Goal: Book appointment/travel/reservation: Book appointment/travel/reservation

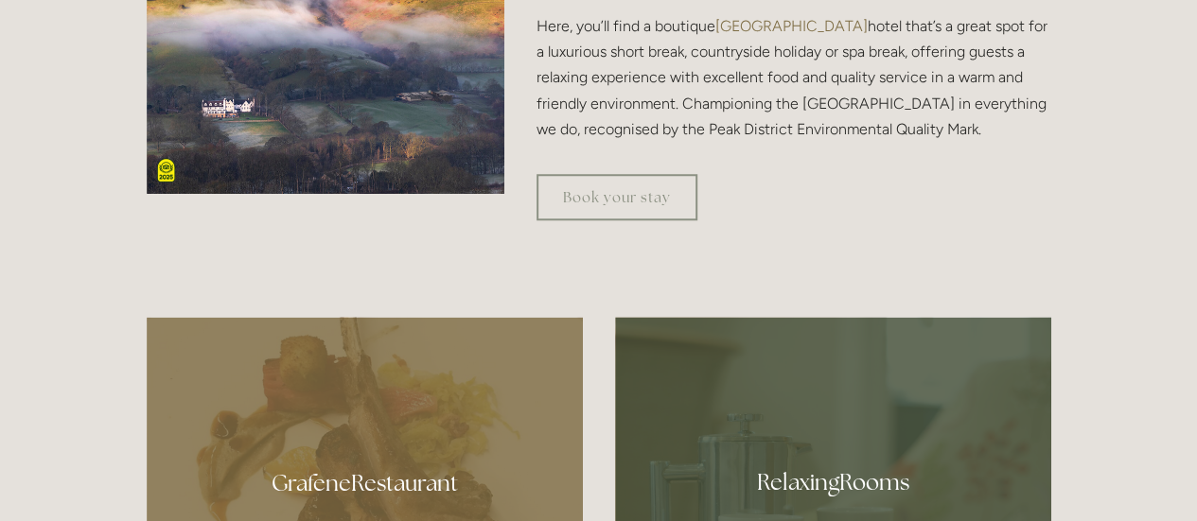
scroll to position [699, 0]
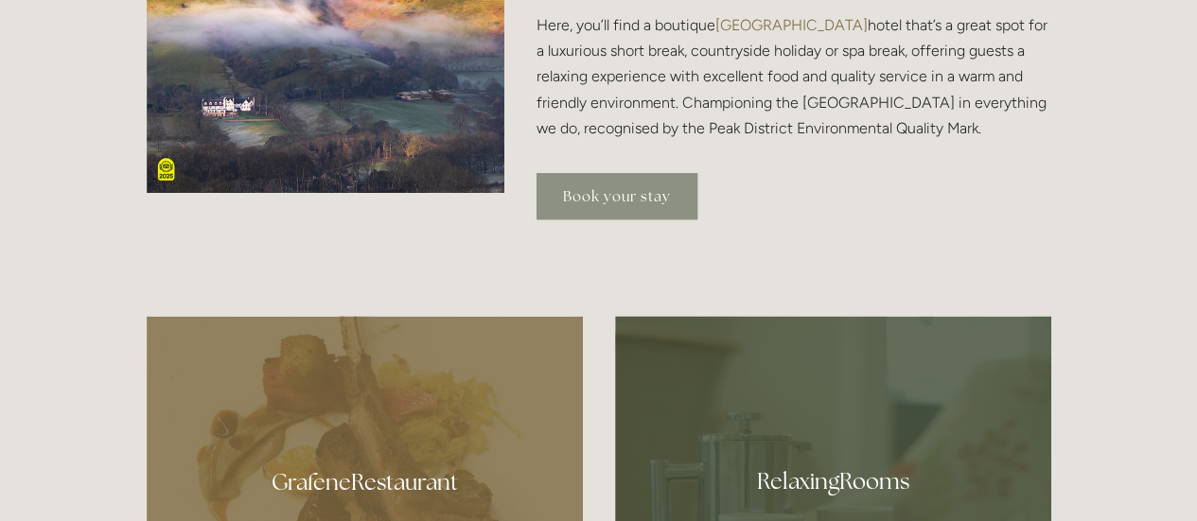
click at [555, 215] on link "Book your stay" at bounding box center [616, 196] width 161 height 46
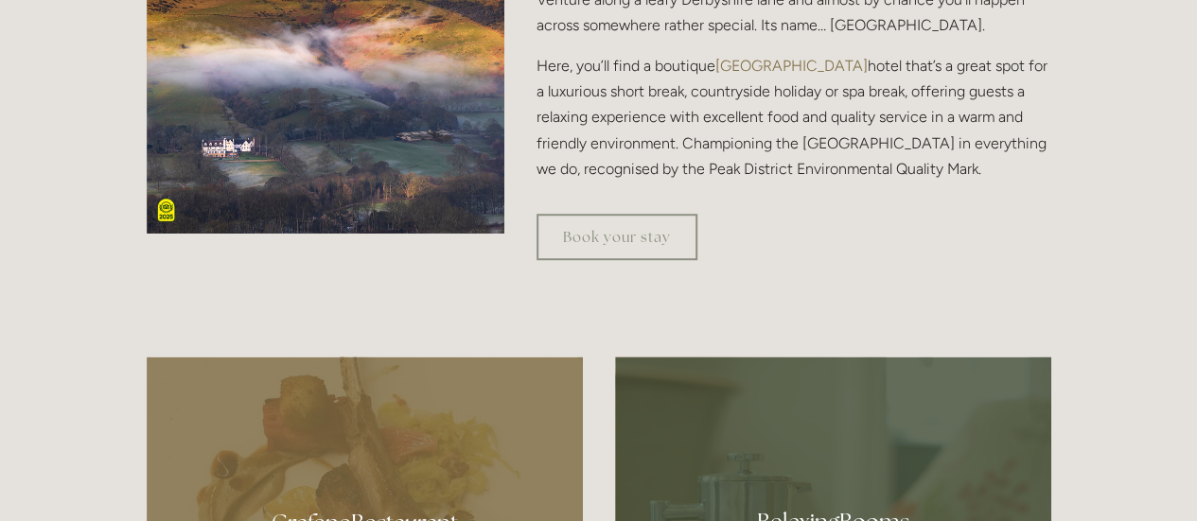
scroll to position [0, 0]
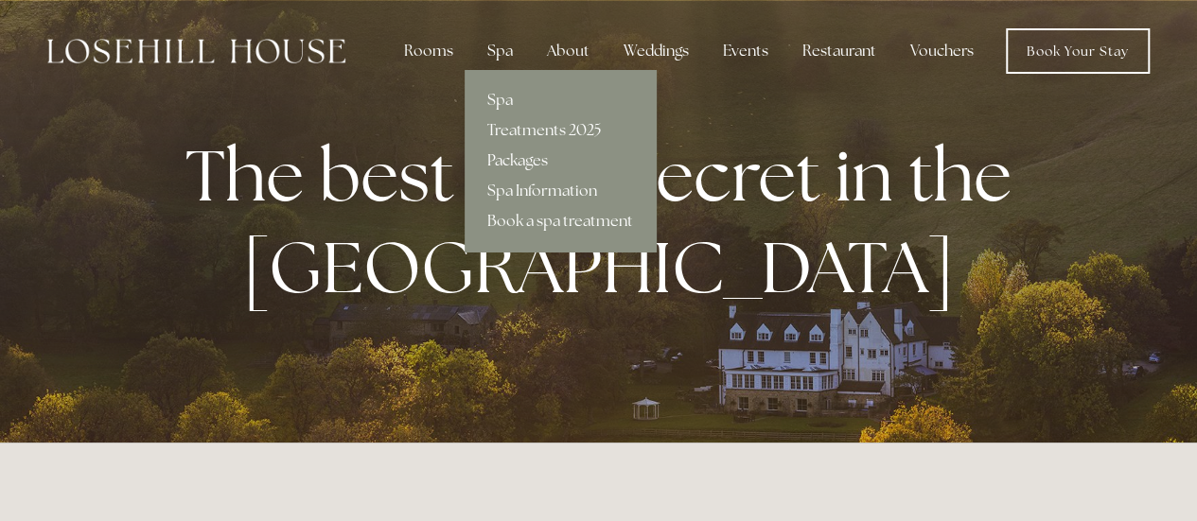
click at [525, 162] on link "Packages" at bounding box center [560, 161] width 191 height 30
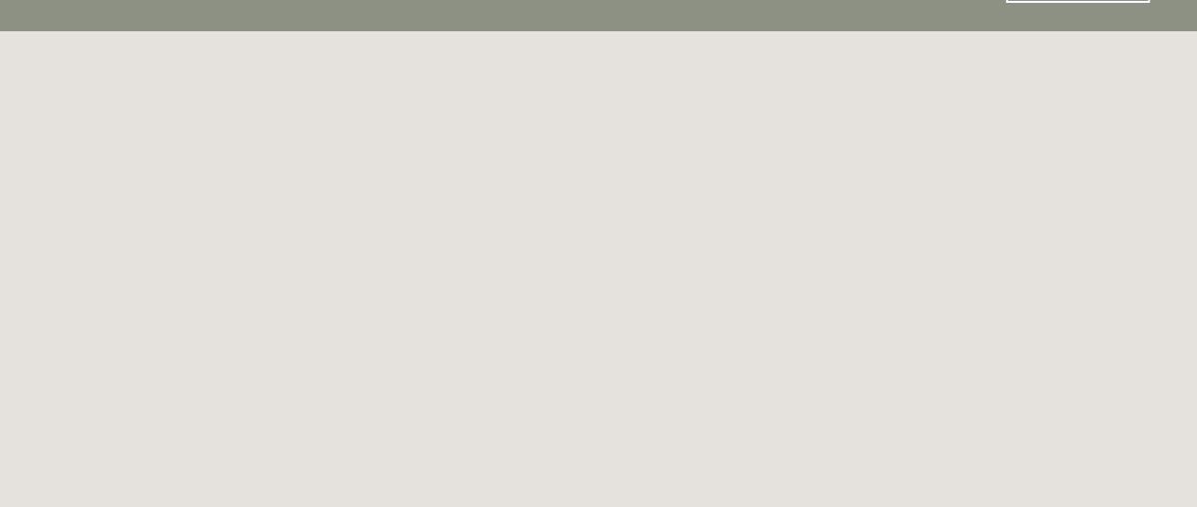
scroll to position [76, 0]
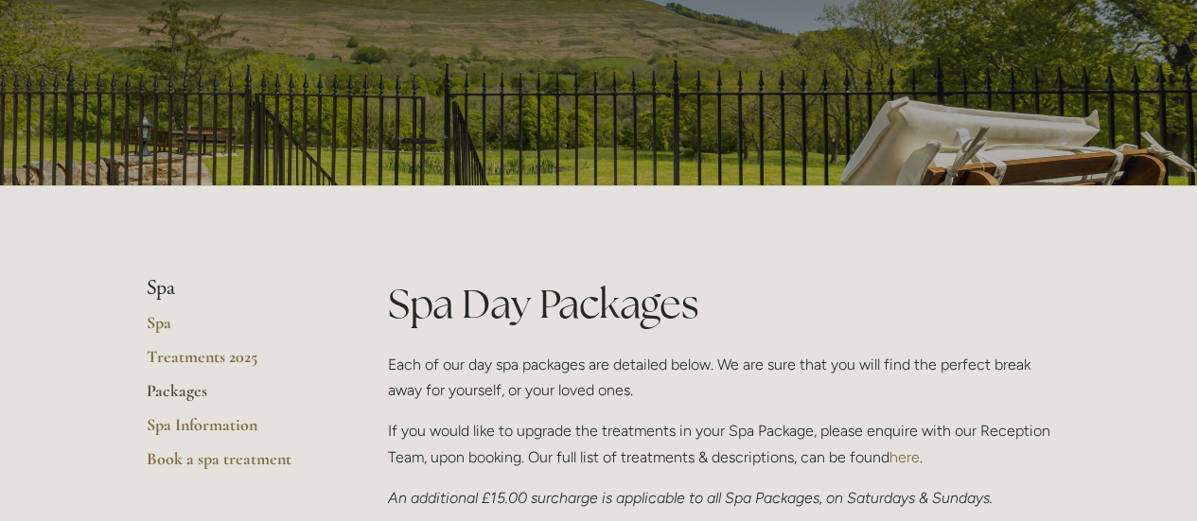
scroll to position [152, 0]
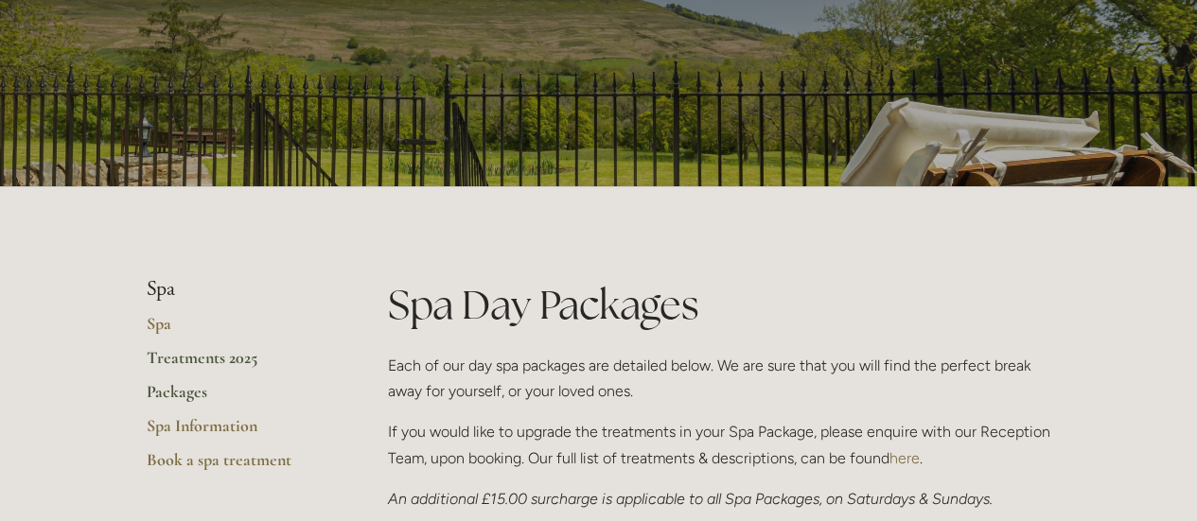
click at [212, 364] on link "Treatments 2025" at bounding box center [237, 364] width 181 height 34
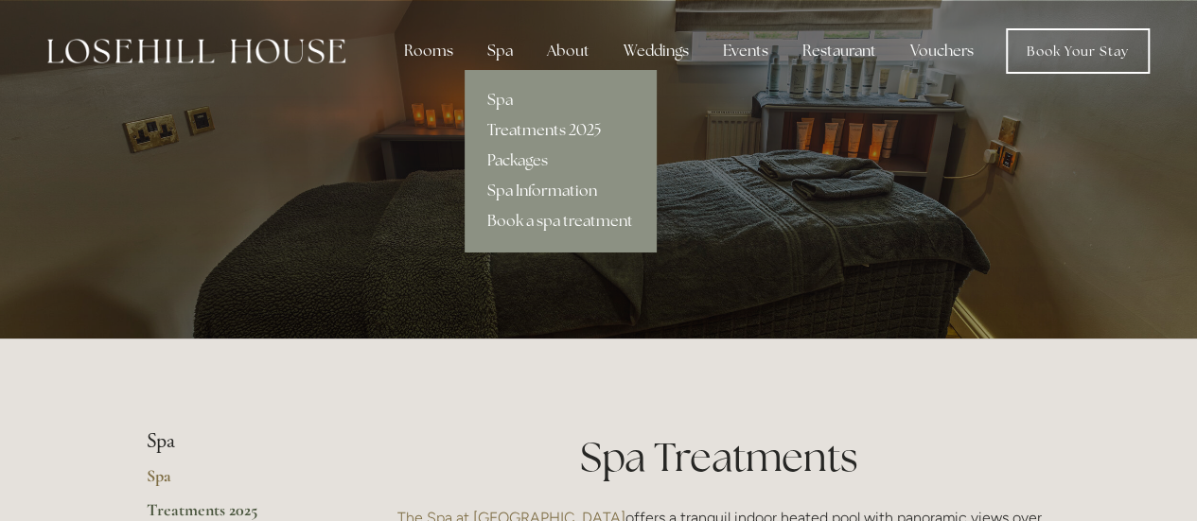
click at [520, 191] on link "Spa Information" at bounding box center [560, 191] width 191 height 30
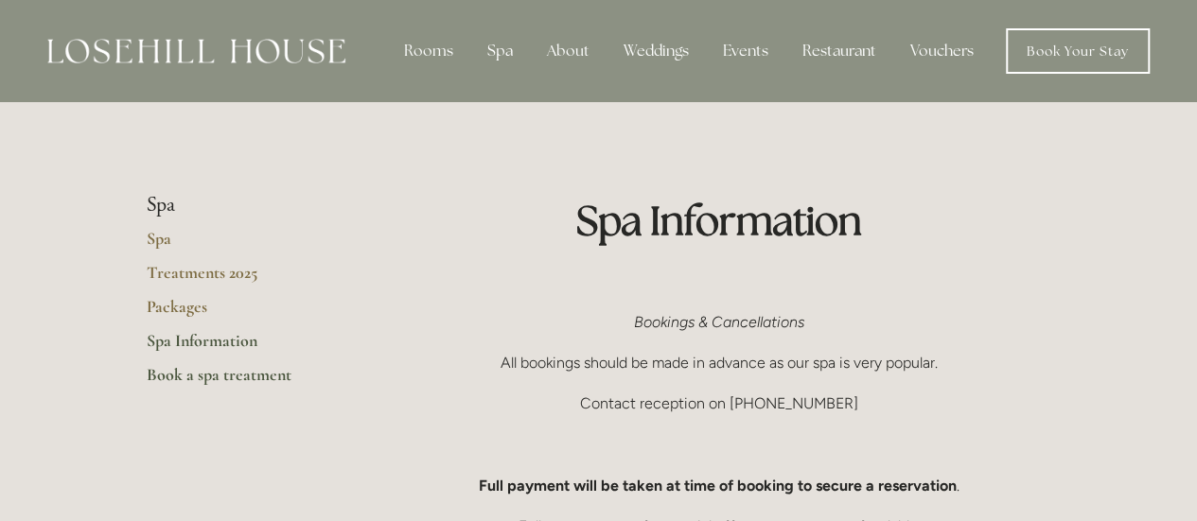
click at [259, 380] on link "Book a spa treatment" at bounding box center [237, 381] width 181 height 34
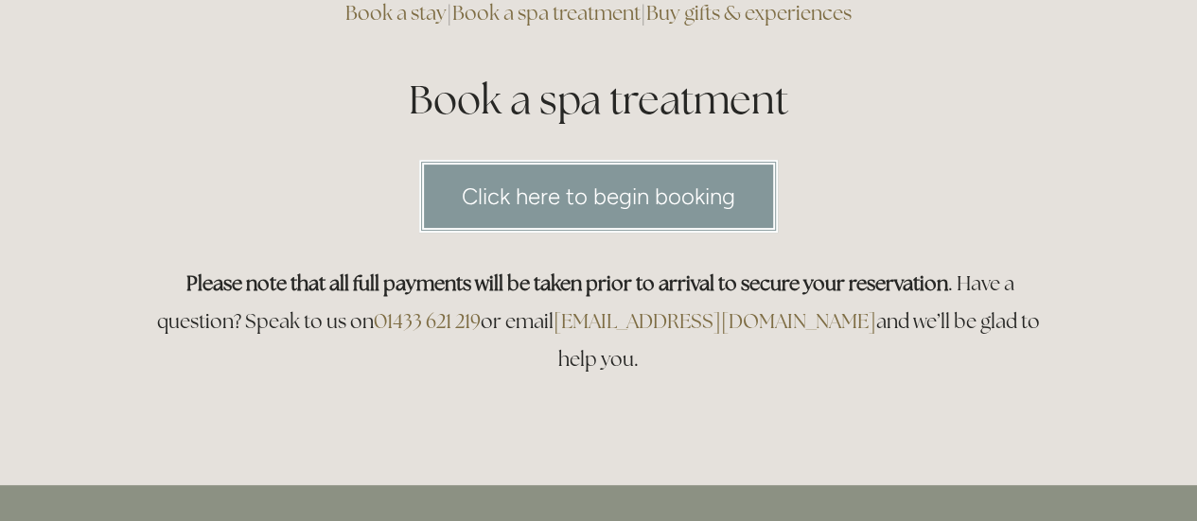
scroll to position [193, 0]
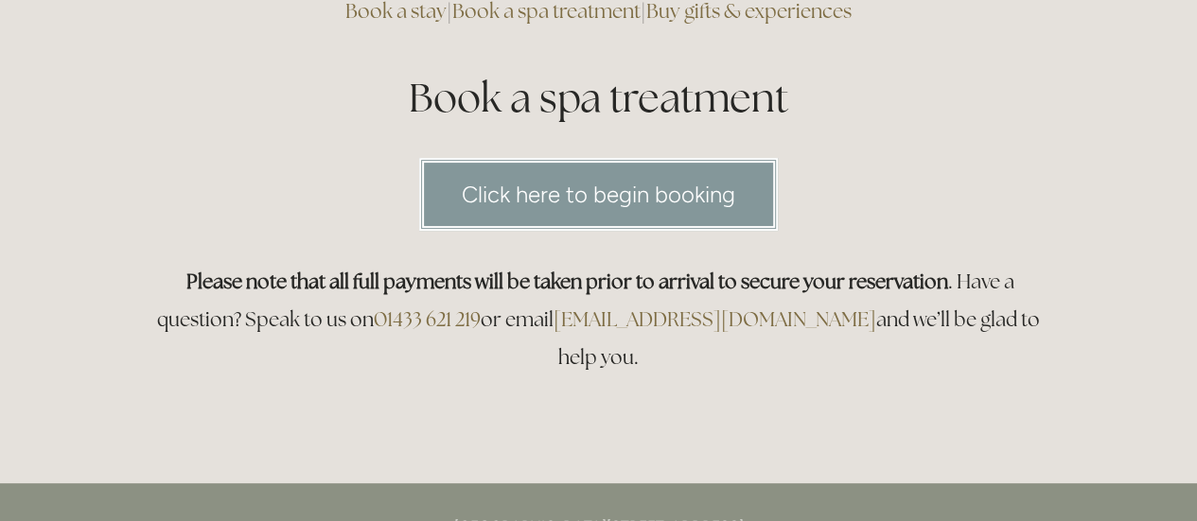
click at [585, 170] on link "Click here to begin booking" at bounding box center [598, 194] width 359 height 73
